Goal: Navigation & Orientation: Go to known website

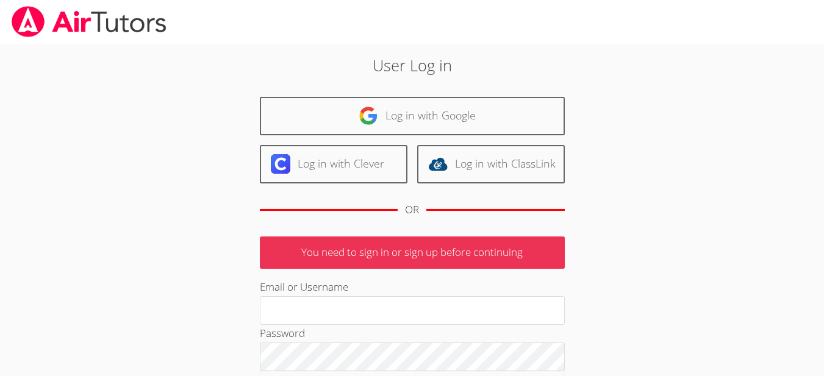
type input "[EMAIL_ADDRESS][DOMAIN_NAME]"
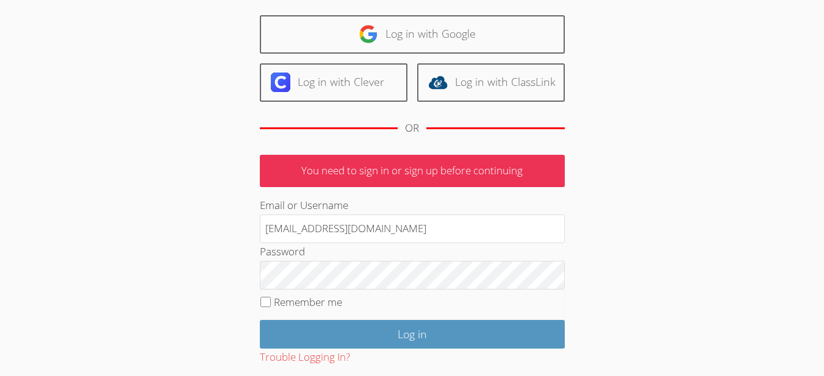
scroll to position [81, 0]
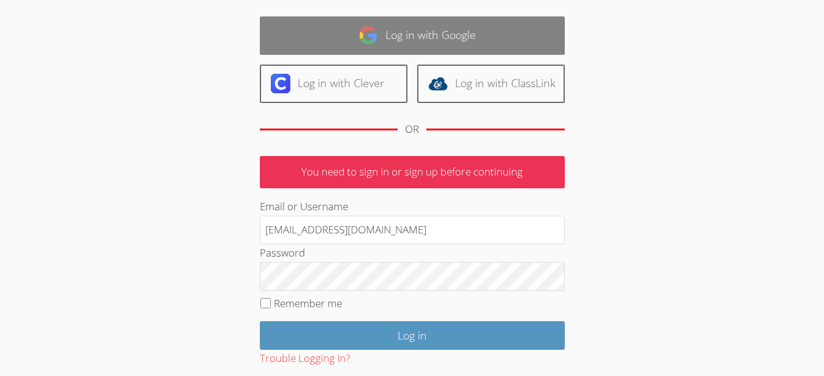
click at [389, 40] on link "Log in with Google" at bounding box center [412, 35] width 305 height 38
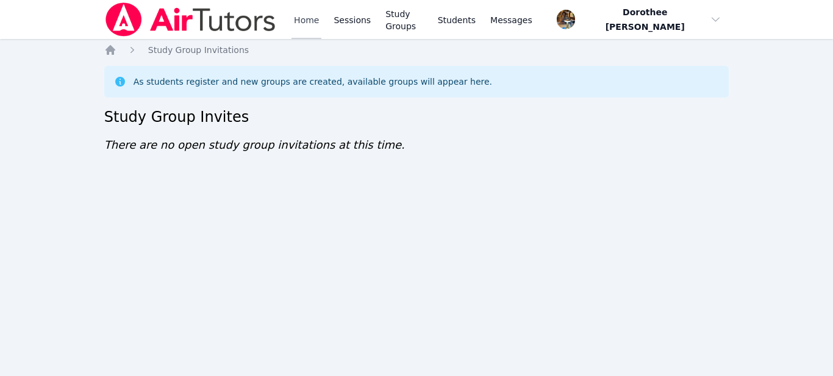
click at [310, 23] on link "Home" at bounding box center [307, 19] width 30 height 39
